Goal: Find specific page/section

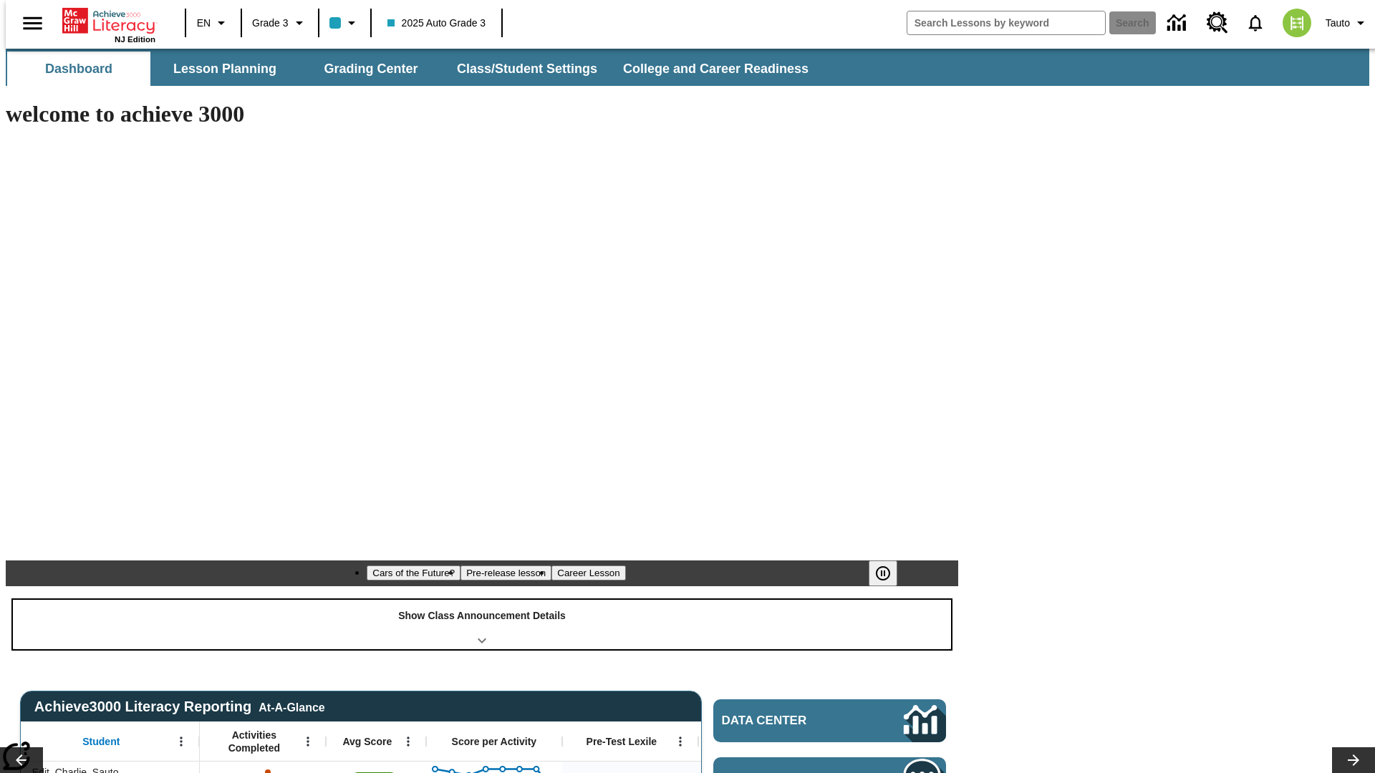
click at [482, 600] on div "Show Class Announcement Details" at bounding box center [482, 624] width 938 height 49
